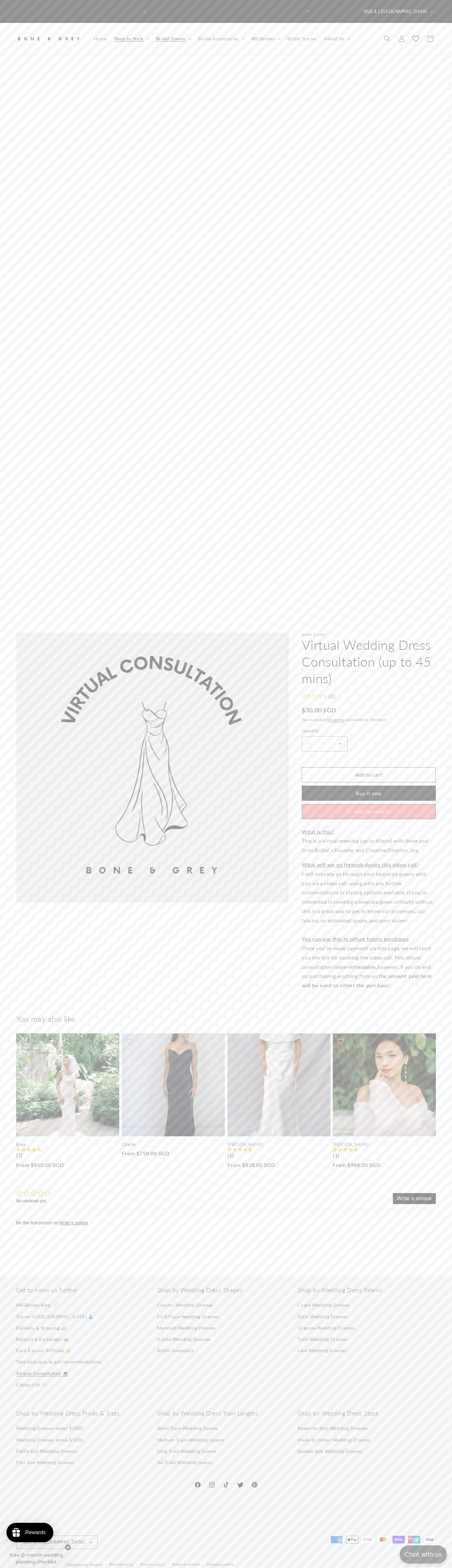
scroll to position [0, 152]
click at [30, 1384] on link "Contact Us 📧" at bounding box center [32, 1384] width 31 height 12
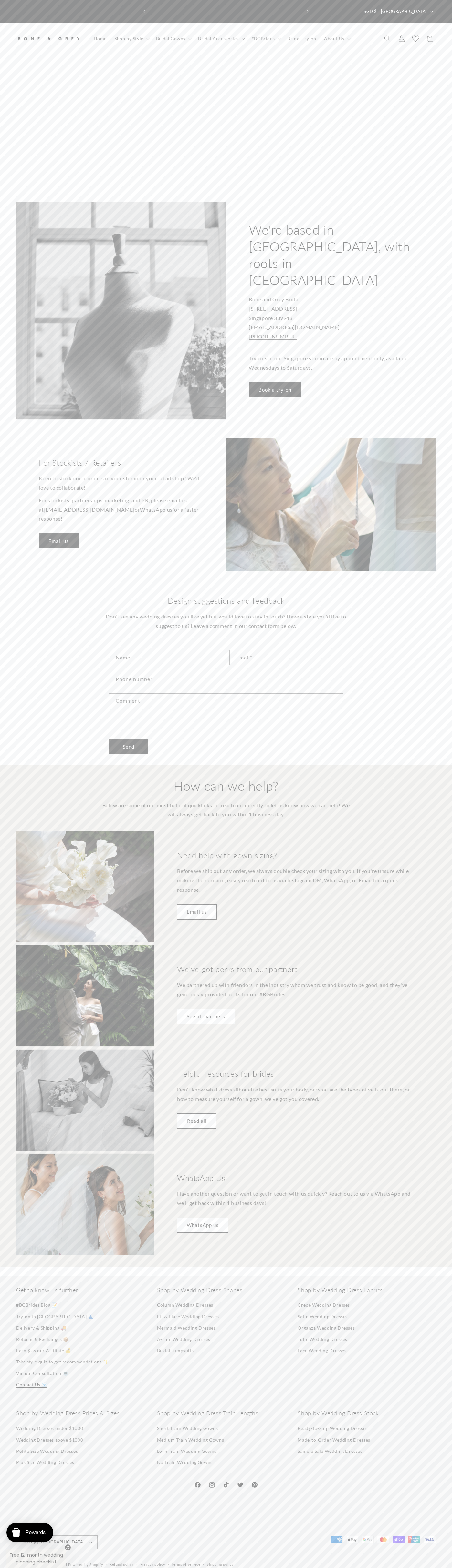
scroll to position [0, 152]
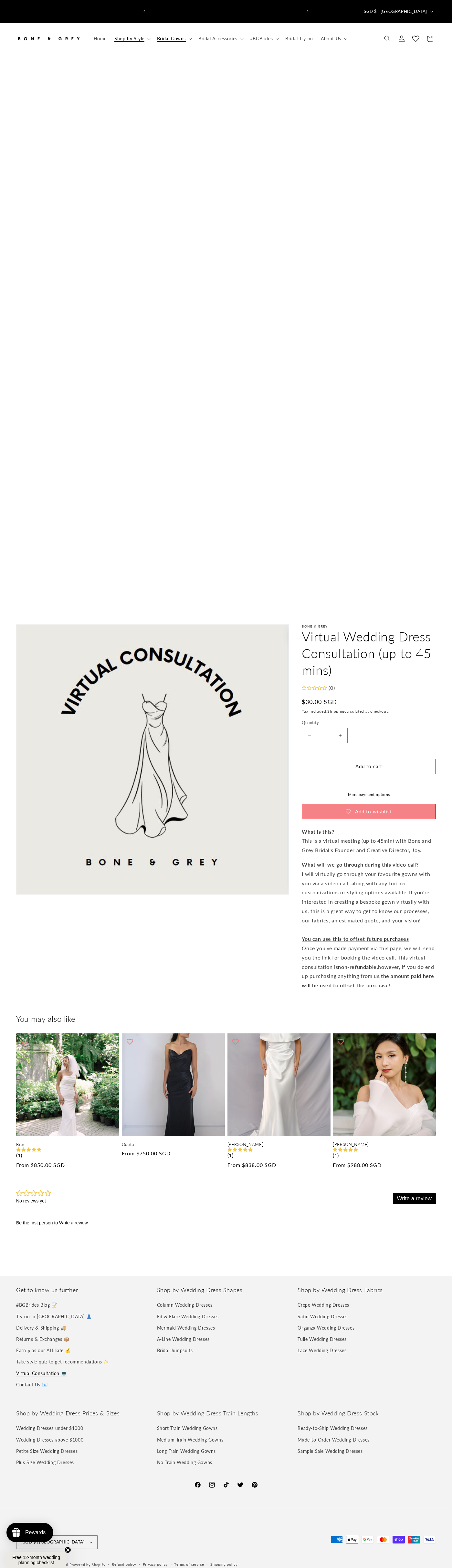
scroll to position [0, 303]
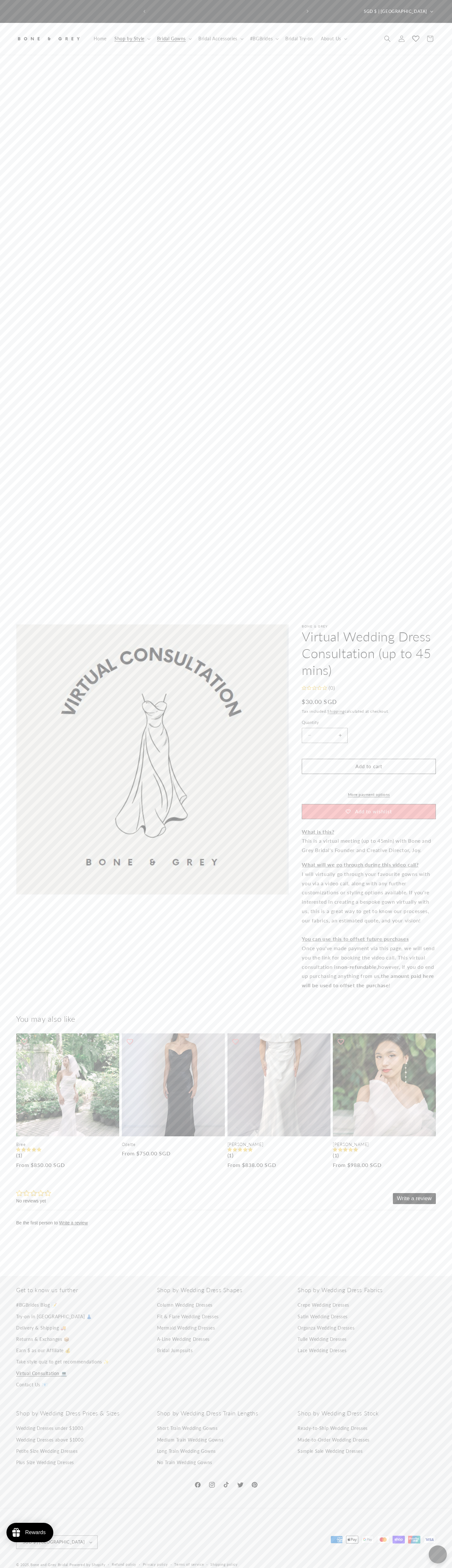
scroll to position [0, 152]
click at [369, 761] on button "Add to cart" at bounding box center [369, 766] width 134 height 15
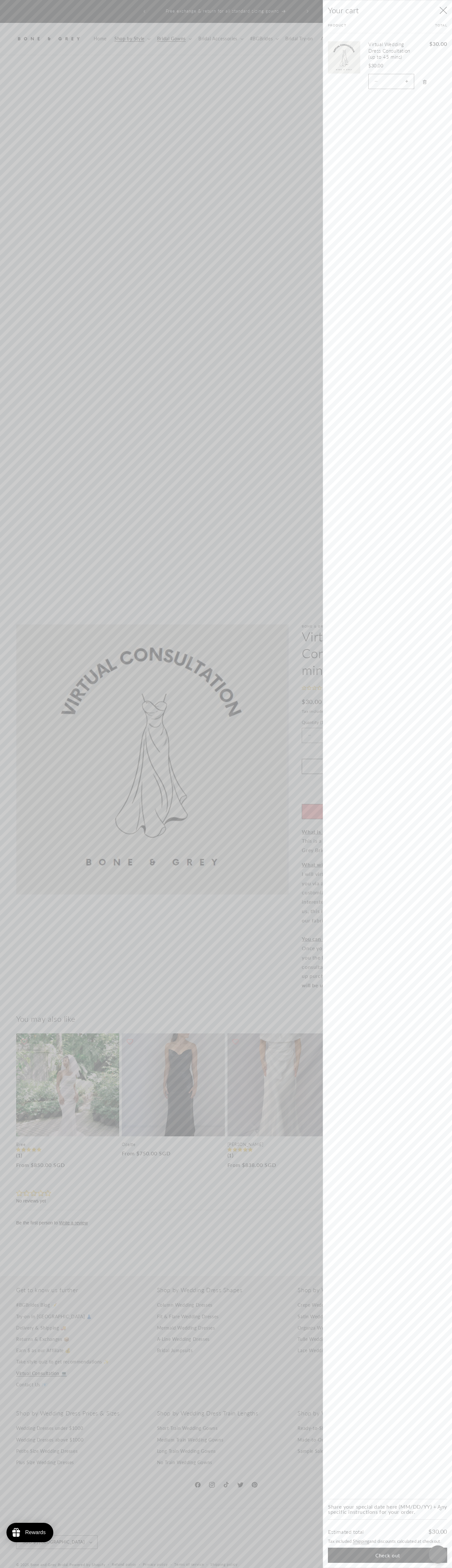
click at [387, 1555] on button "Check out" at bounding box center [387, 1555] width 119 height 15
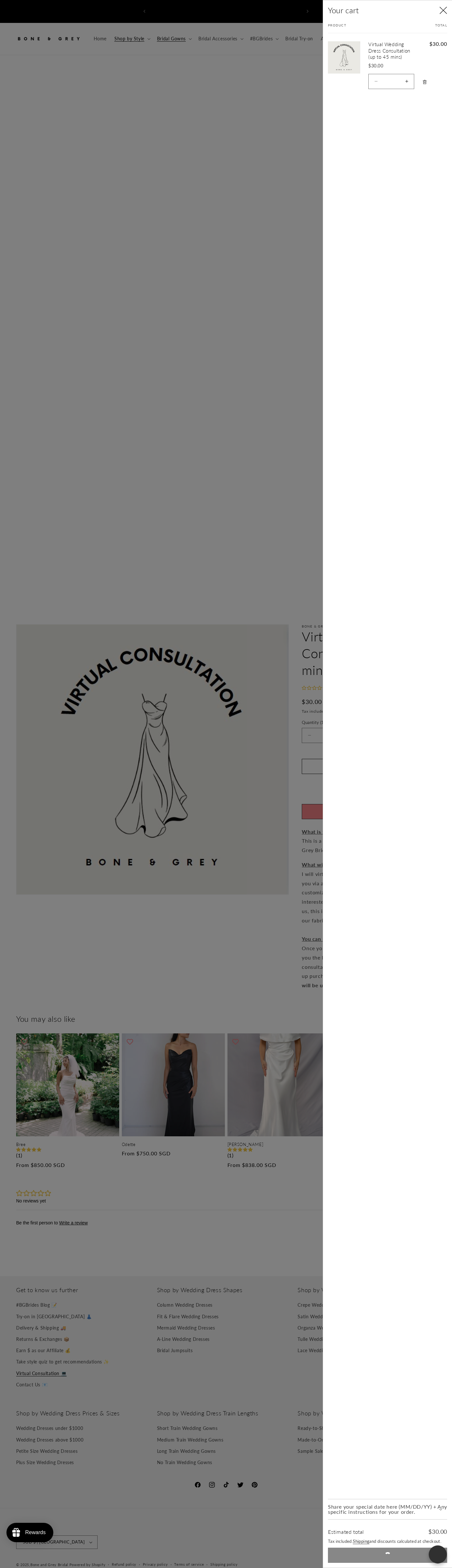
scroll to position [0, 0]
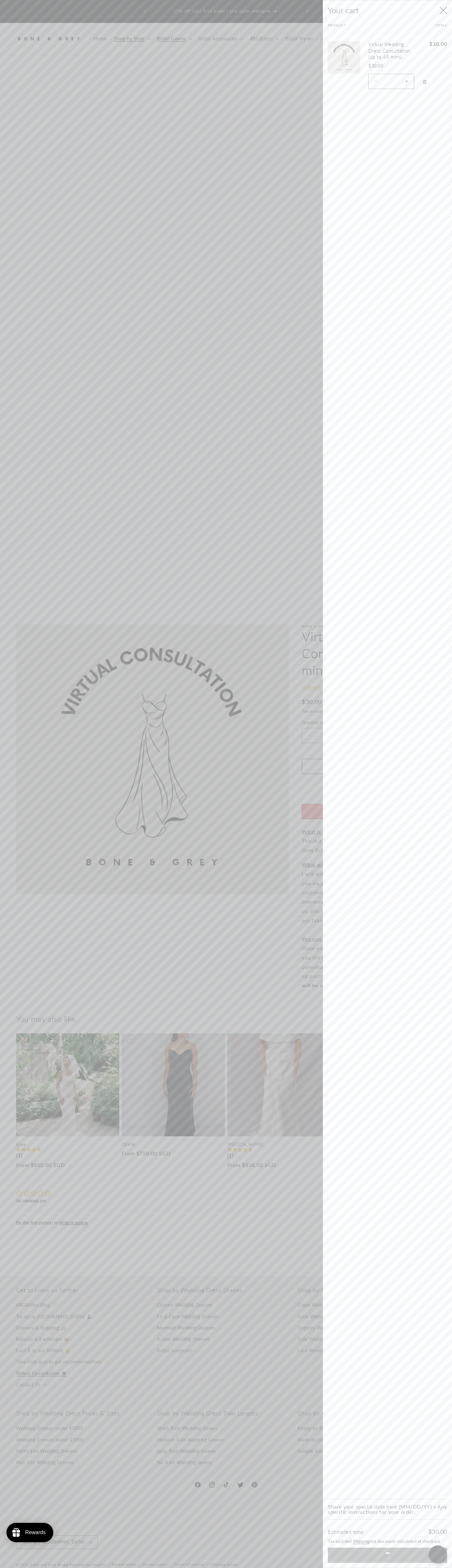
click at [443, 10] on icon "Close" at bounding box center [443, 10] width 8 height 8
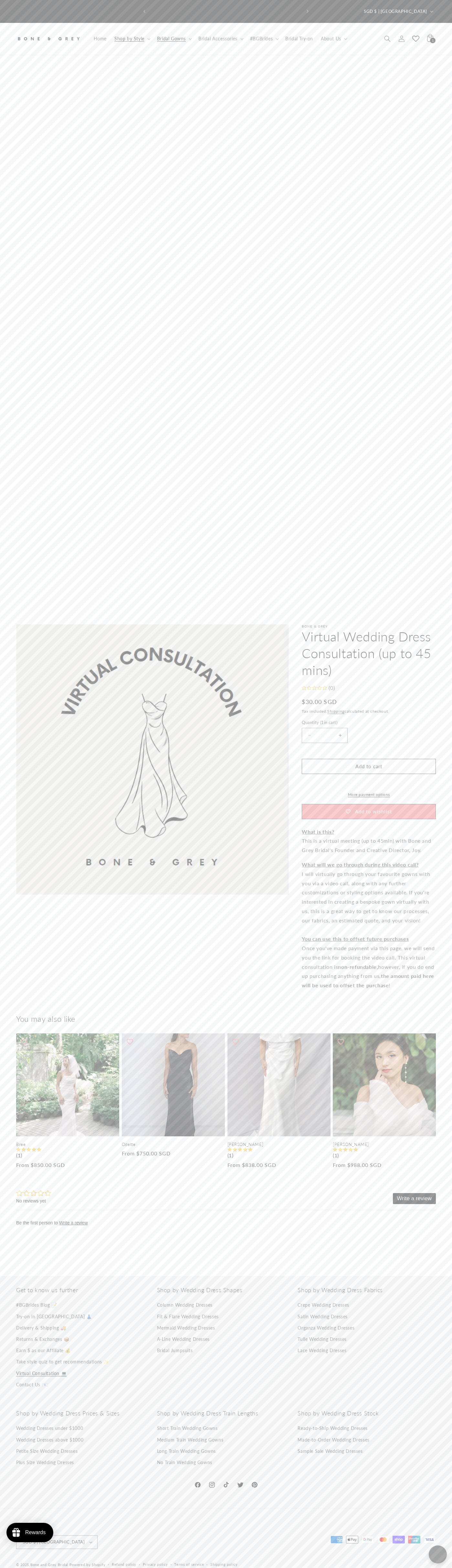
scroll to position [0, 152]
click at [429, 32] on icon at bounding box center [429, 38] width 14 height 14
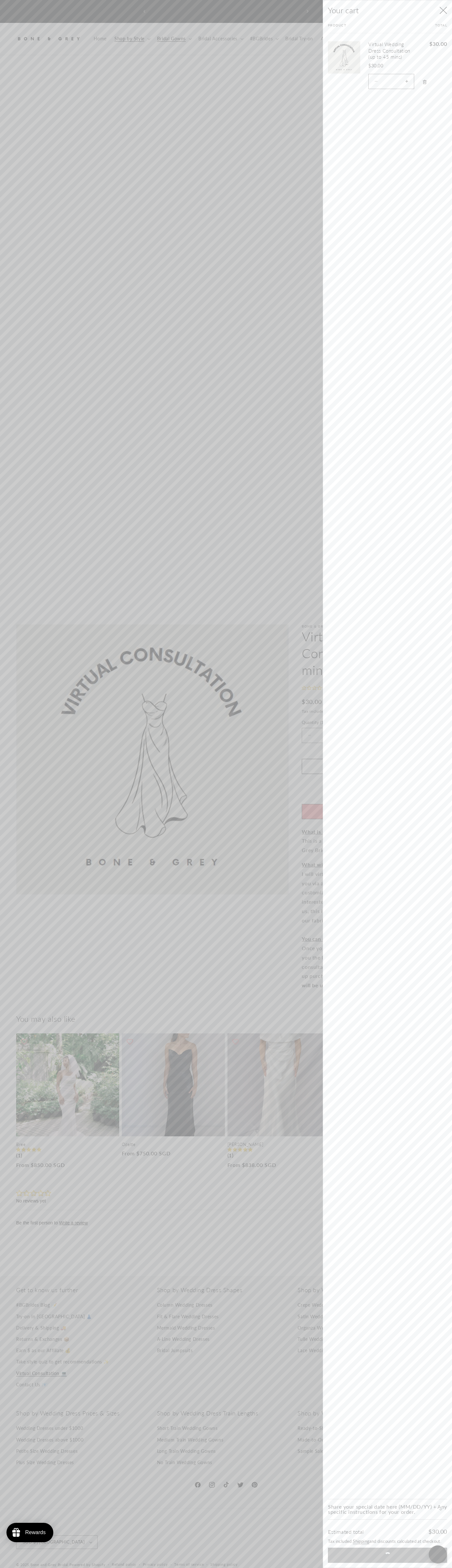
scroll to position [0, 0]
click at [443, 10] on icon "Close" at bounding box center [443, 10] width 8 height 8
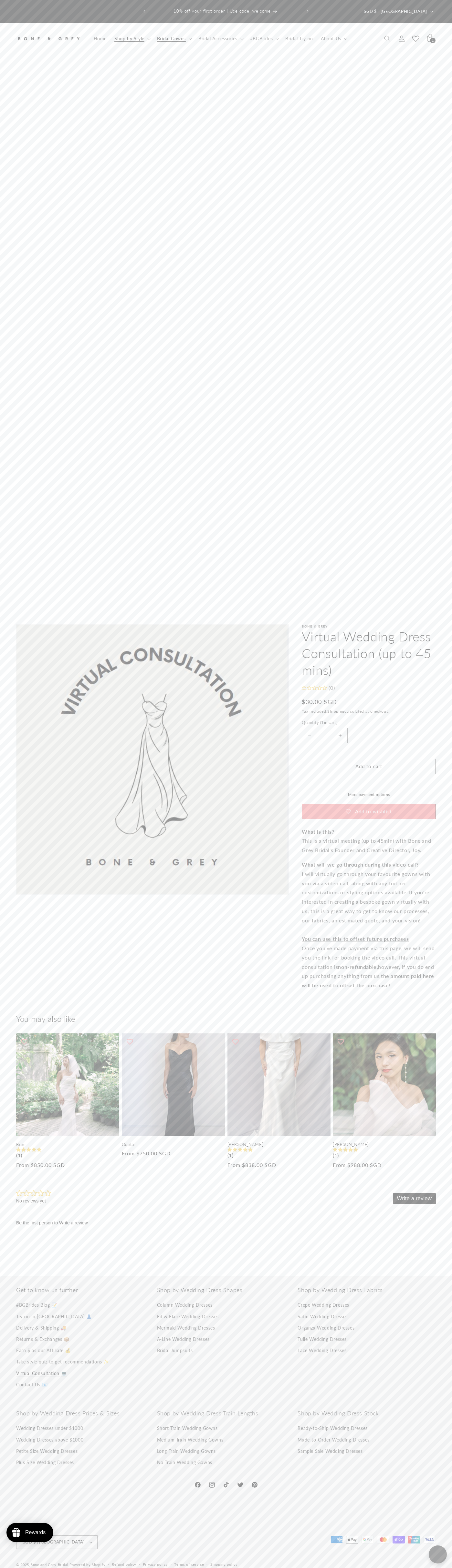
click at [65, 2] on div "10% off your first order | Use code: welcome Free exchange & return for all sta…" at bounding box center [226, 12] width 452 height 23
click at [448, 176] on div "Home Shop by Style Shop by Style Vows in Motion By Style" at bounding box center [226, 318] width 452 height 590
click at [37, 1567] on html "x by Timesact" at bounding box center [226, 784] width 452 height 1568
click at [18, 1146] on link "Bree" at bounding box center [68, 1144] width 103 height 5
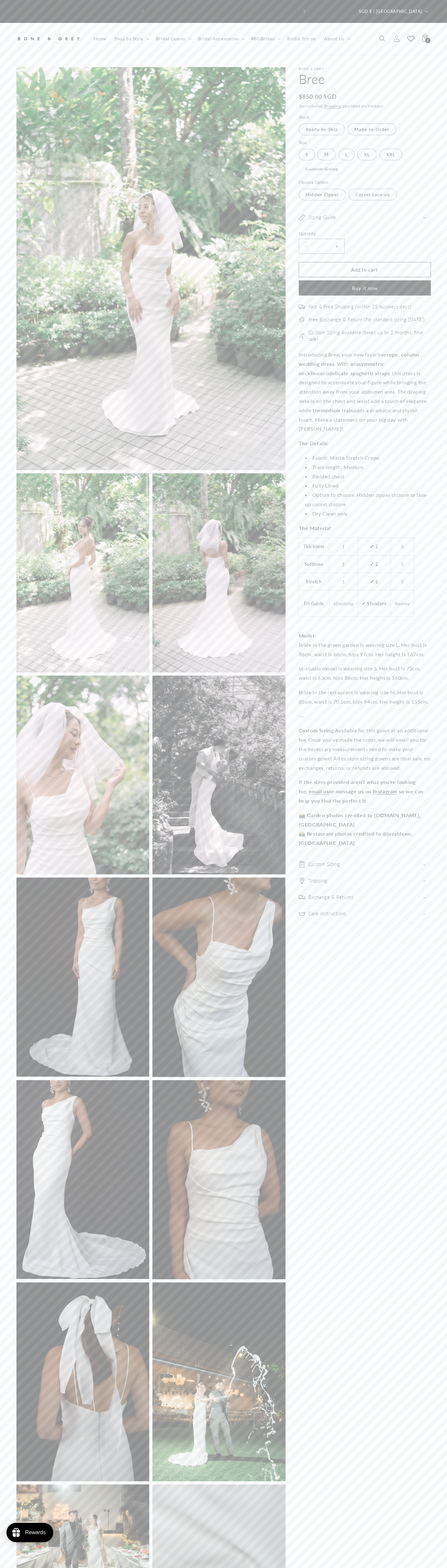
scroll to position [0, 149]
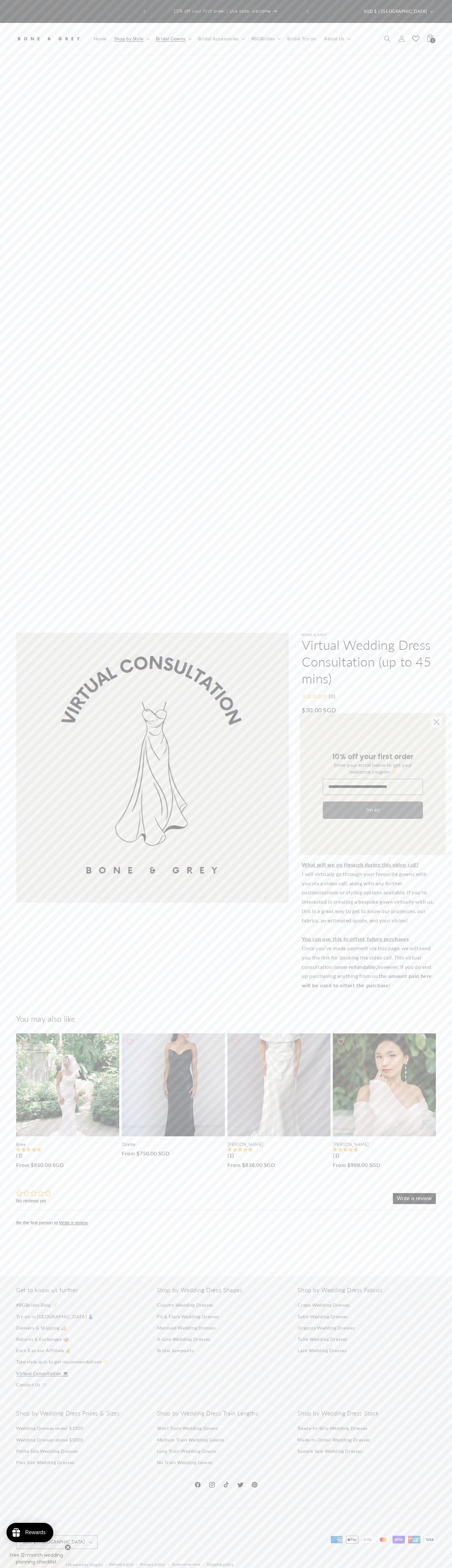
type input "**********"
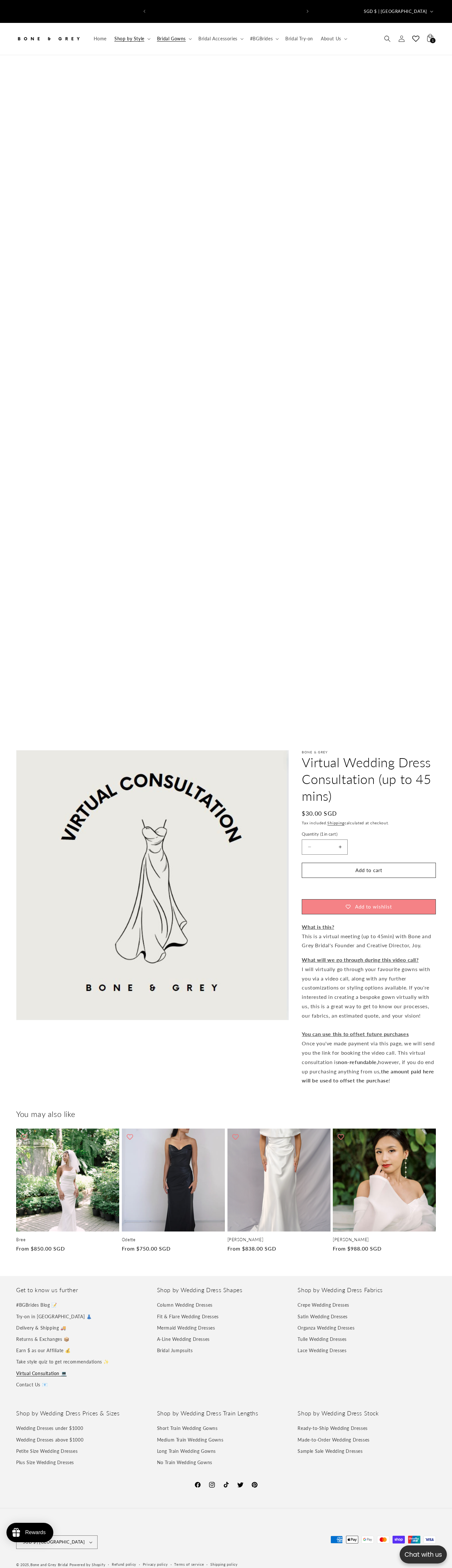
scroll to position [0, 303]
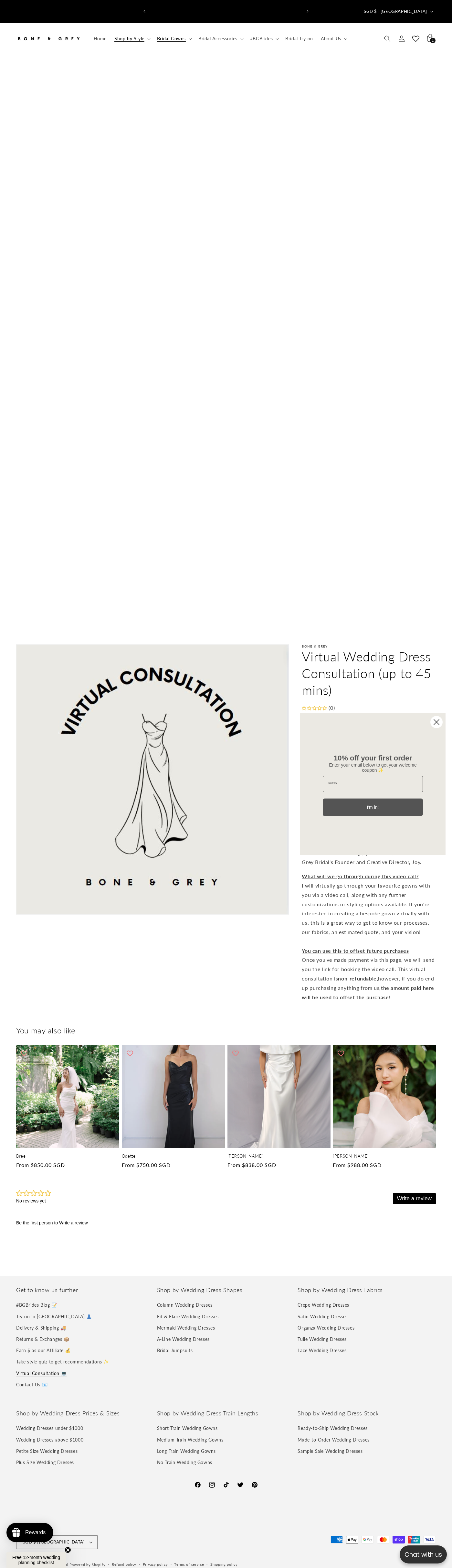
scroll to position [0, 303]
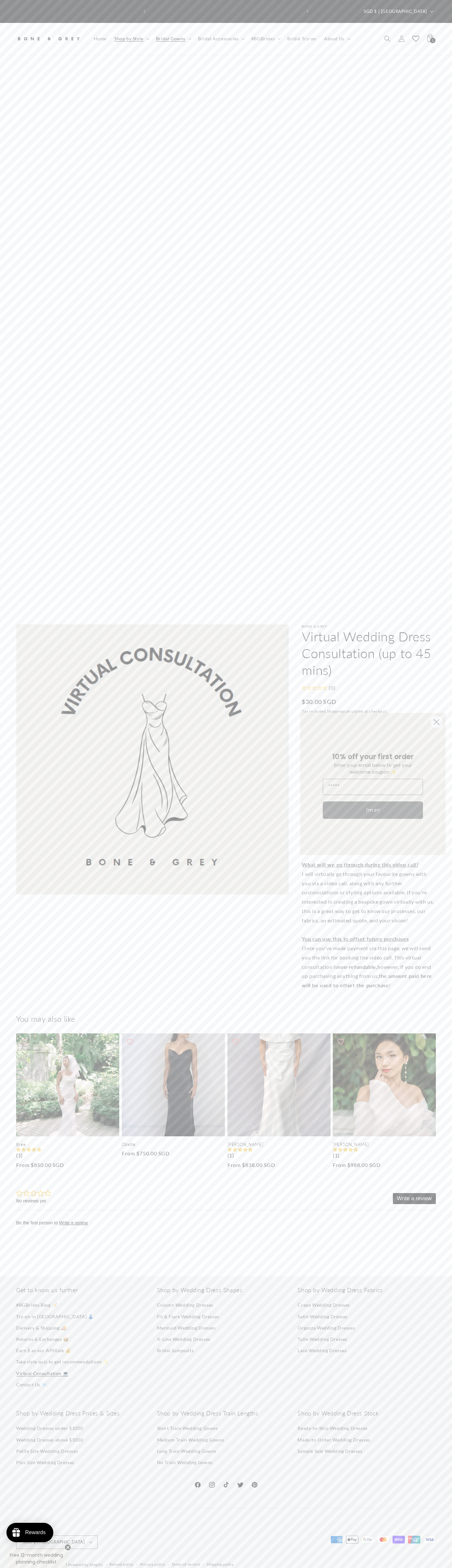
scroll to position [0, 303]
click at [436, 722] on icon "Close dialog" at bounding box center [436, 722] width 5 height 5
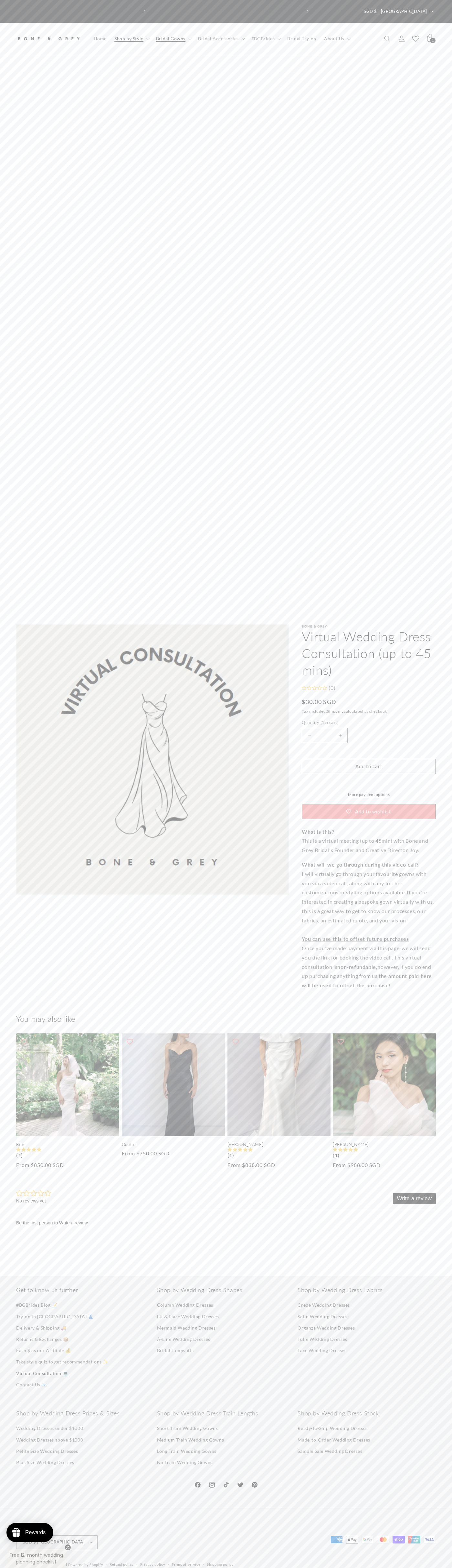
scroll to position [0, 0]
